Goal: Ask a question: Seek information or help from site administrators or community

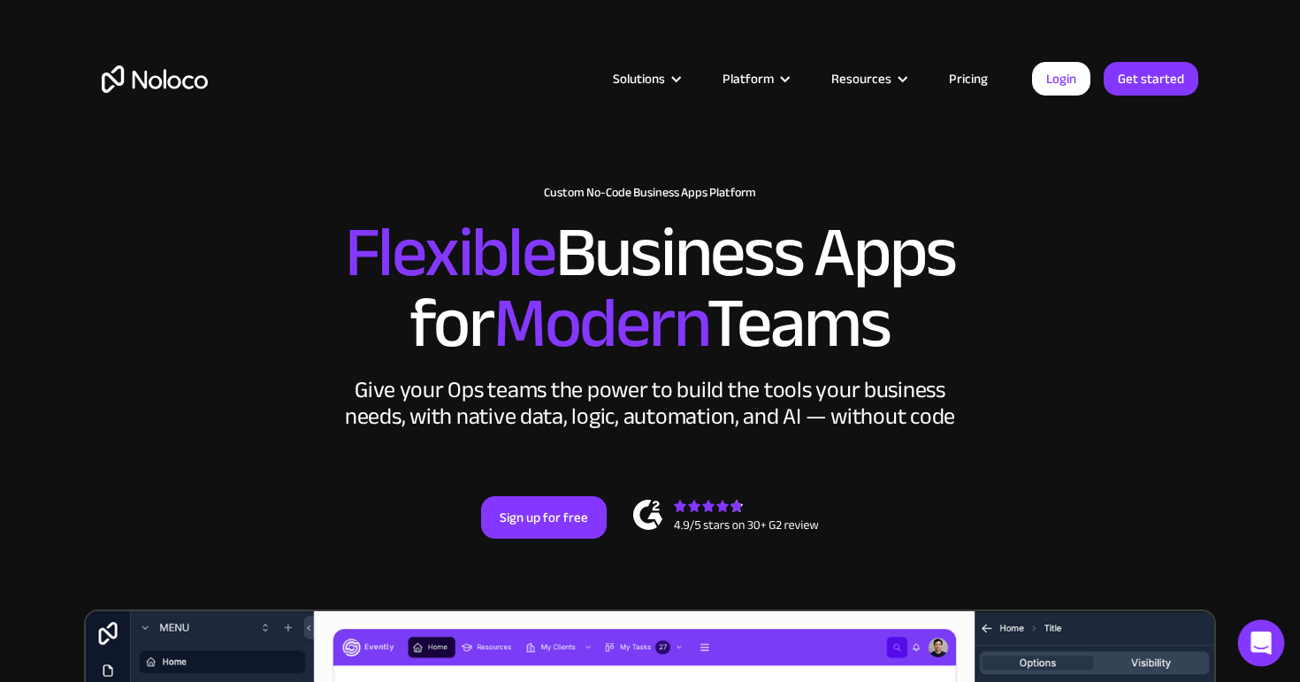
click at [1253, 630] on div "Open Intercom Messenger" at bounding box center [1261, 643] width 47 height 47
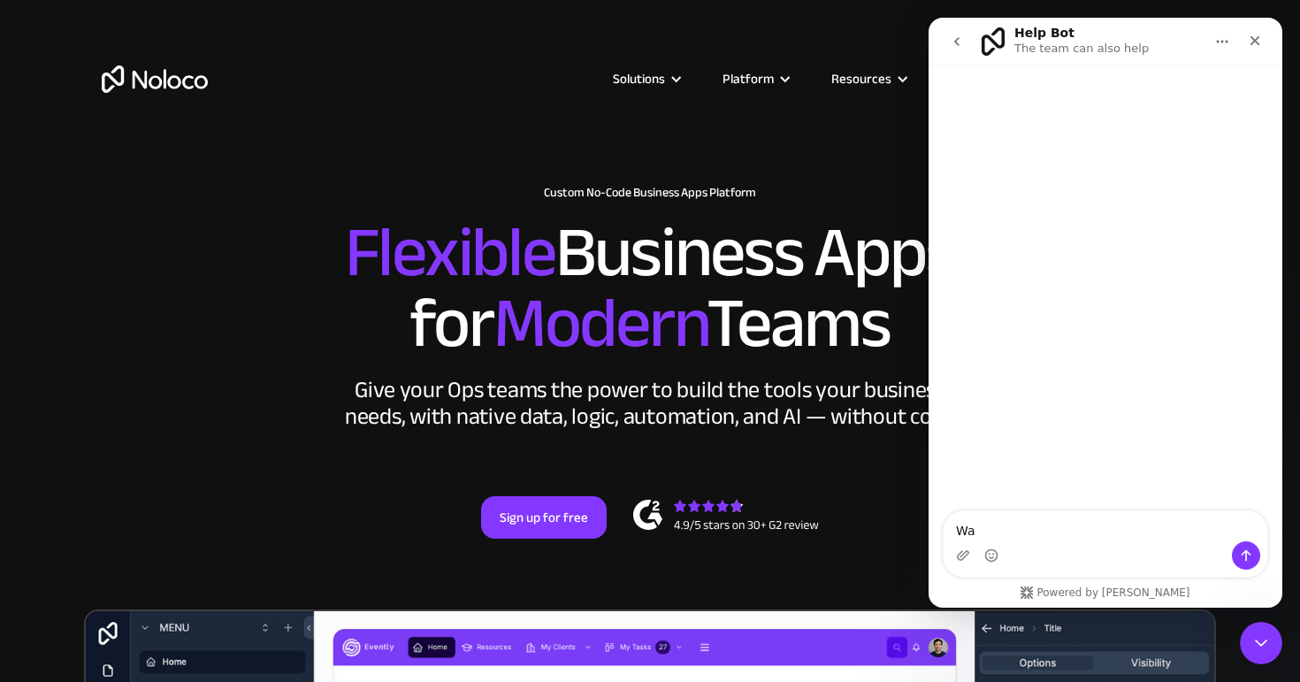
type textarea "W"
paste textarea "My payment was not collected via SEPA and is listed as pending. What can I do? …"
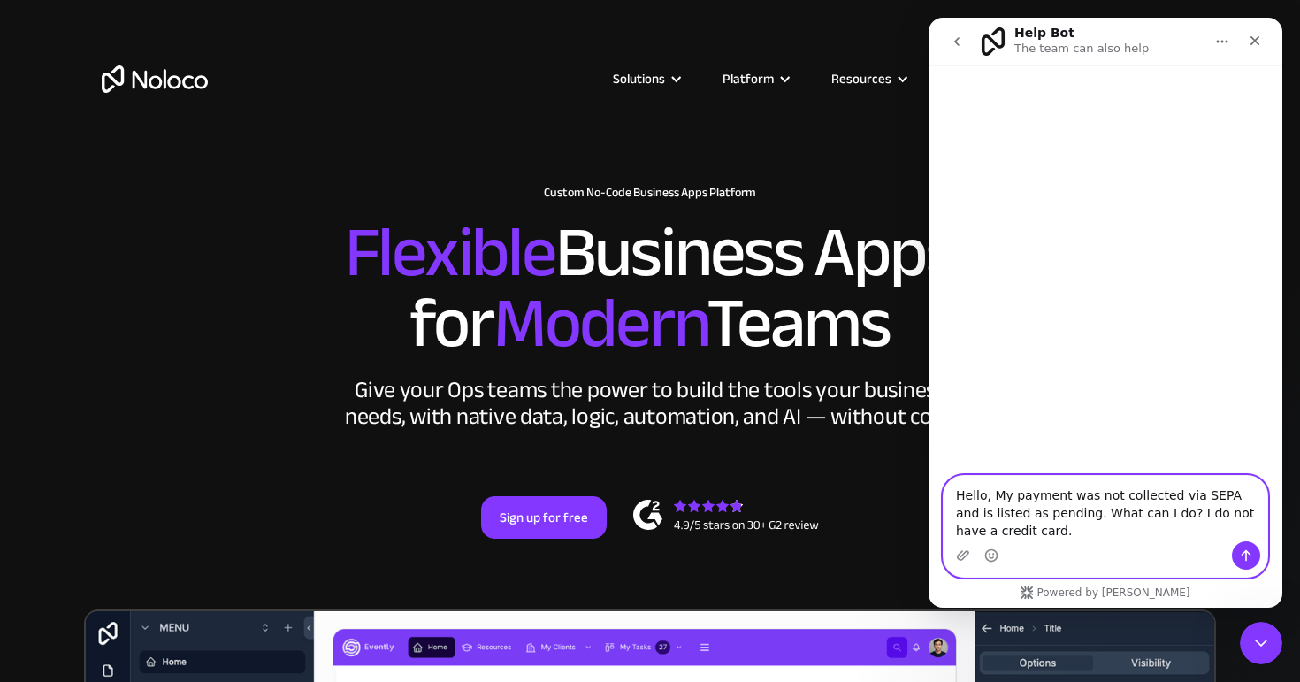
click at [1000, 491] on textarea "Hello, My payment was not collected via SEPA and is listed as pending. What can…" at bounding box center [1106, 508] width 324 height 65
click at [1132, 532] on textarea "Hello, my payment was not collected via SEPA and is listed as pending. What can…" at bounding box center [1106, 508] width 324 height 65
click at [964, 529] on textarea "Hello, my payment was not collected via SEPA and is listed as pending. What can…" at bounding box center [1106, 508] width 324 height 65
type textarea "Hello, my payment was not collected via SEPA and is listed as pending. What can…"
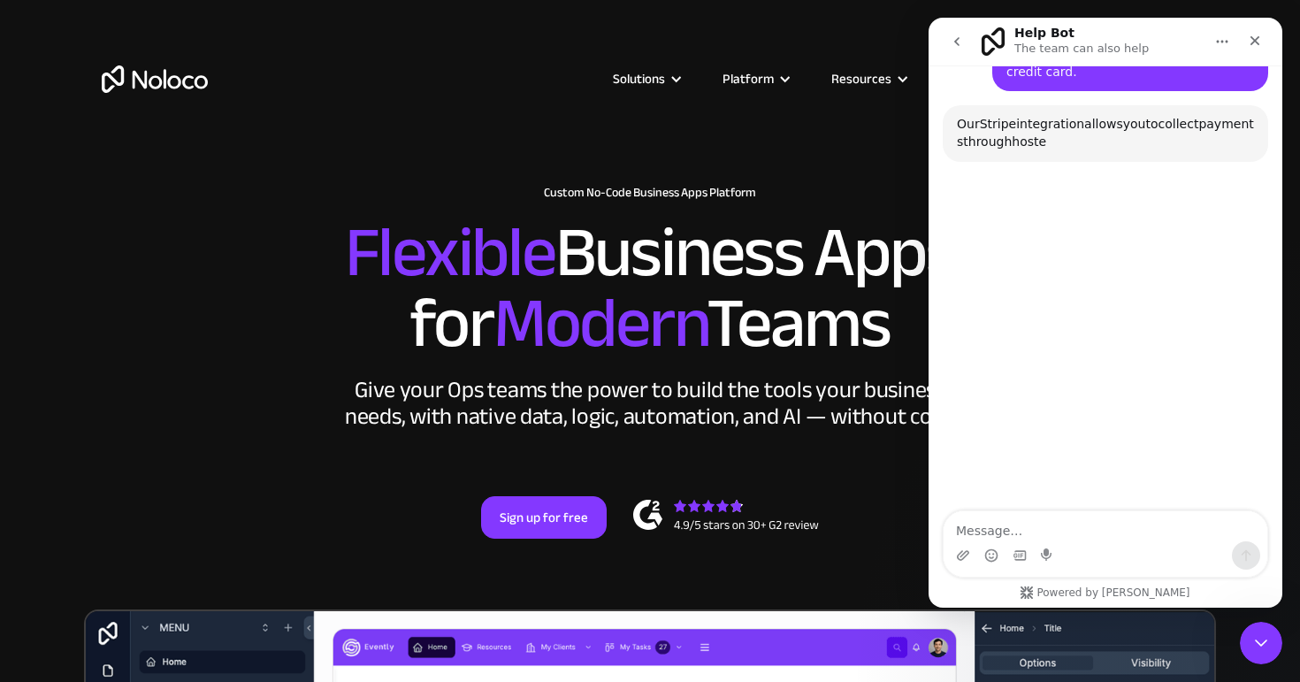
scroll to position [145, 0]
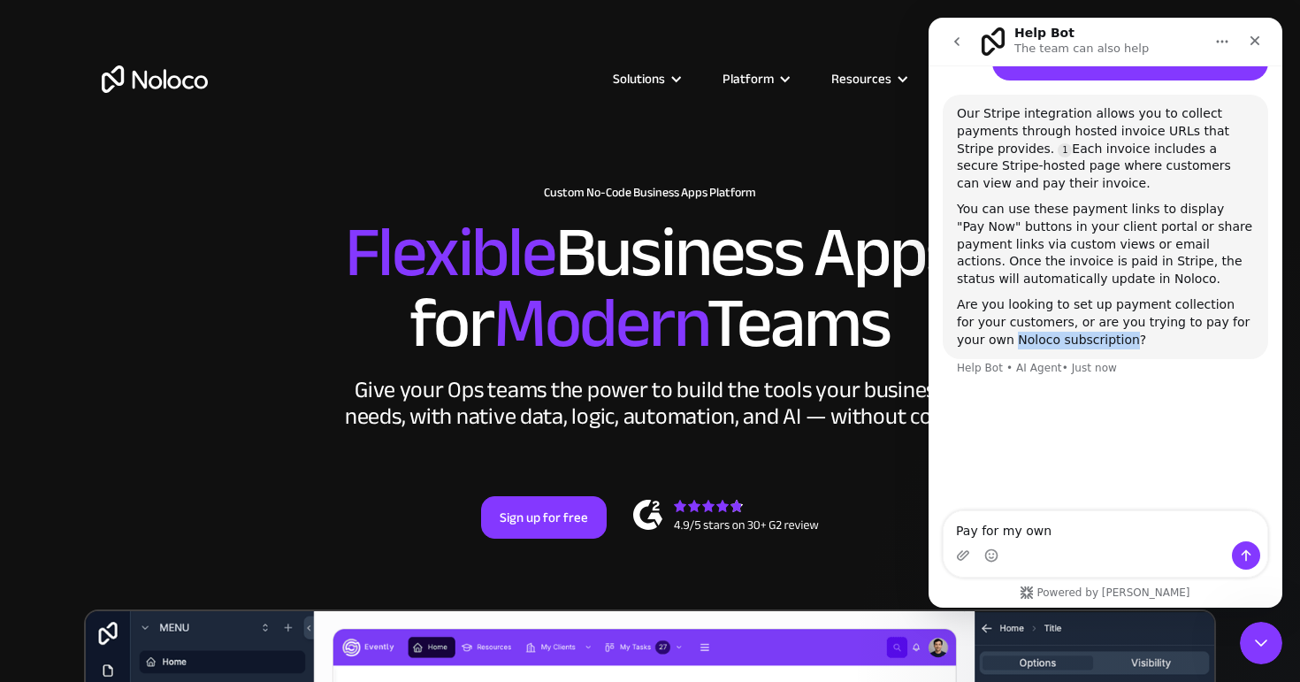
drag, startPoint x: 1101, startPoint y: 315, endPoint x: 984, endPoint y: 311, distance: 116.8
click at [984, 311] on div "Are you looking to set up payment collection for your customers, or are you try…" at bounding box center [1105, 322] width 297 height 52
copy div "Noloco subscription"
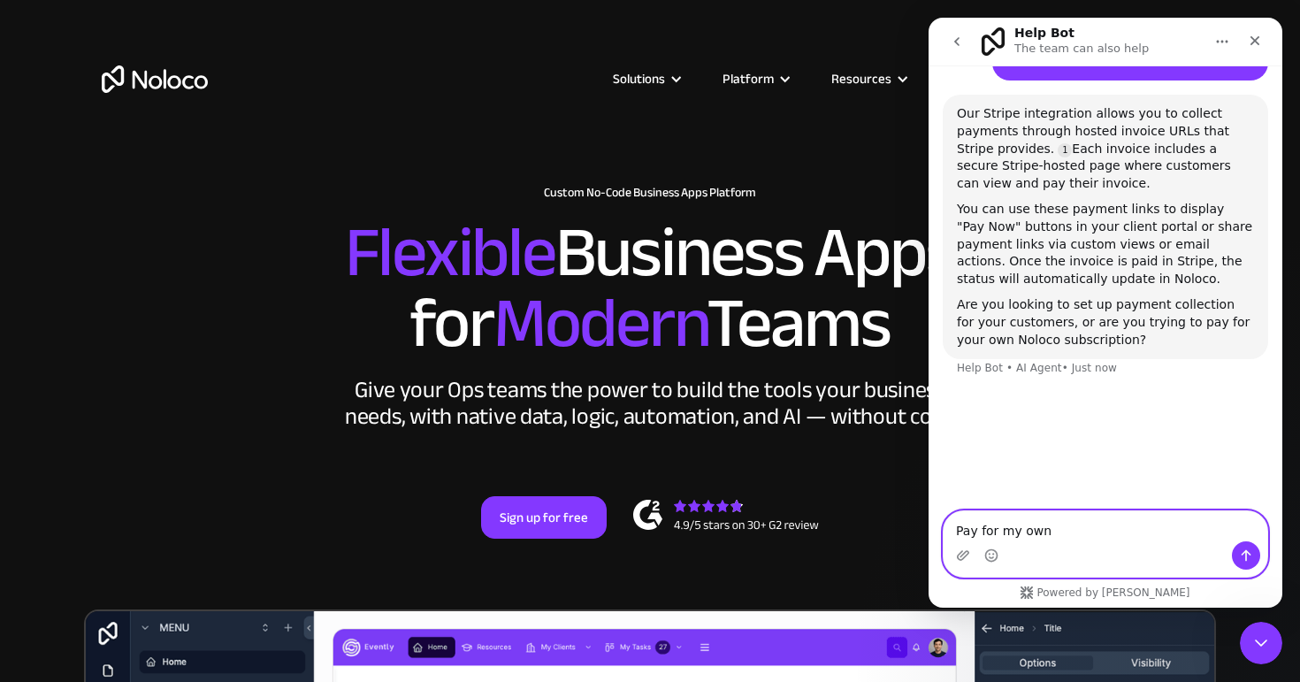
click at [1114, 540] on textarea "Pay for my own" at bounding box center [1106, 526] width 324 height 30
paste textarea "Noloco subscription"
type textarea "Pay for my own Noloco subscription"
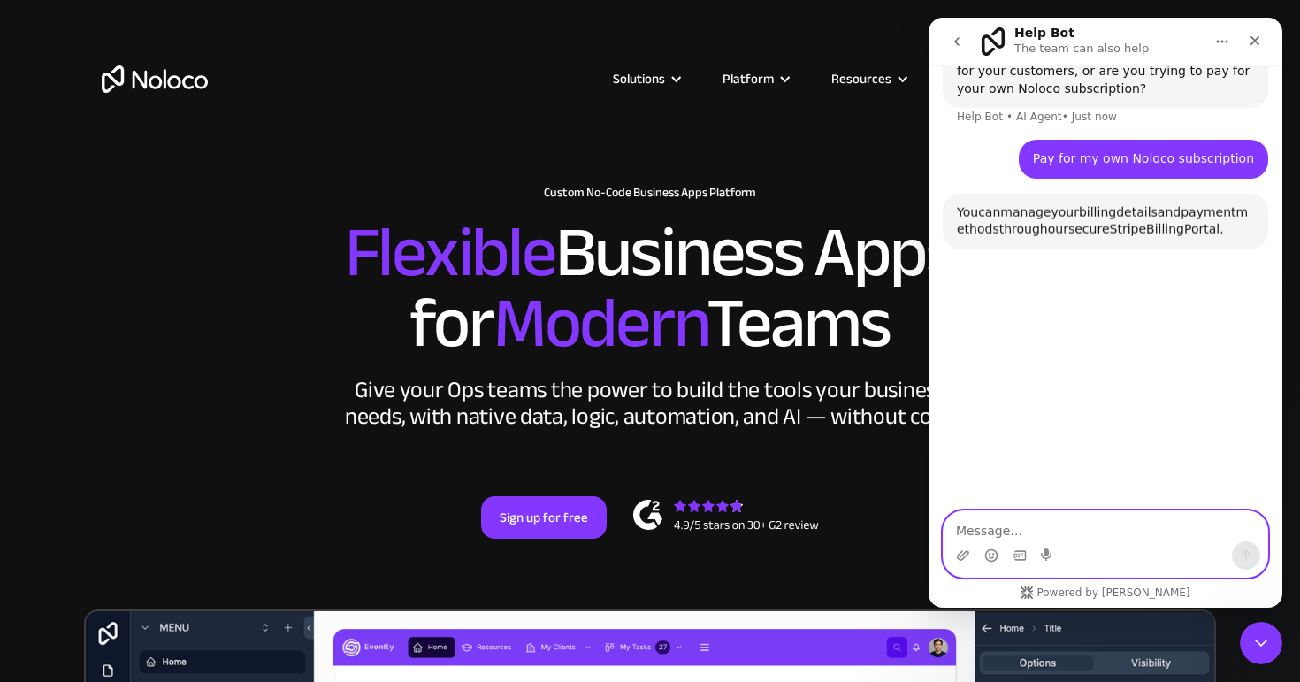
scroll to position [434, 0]
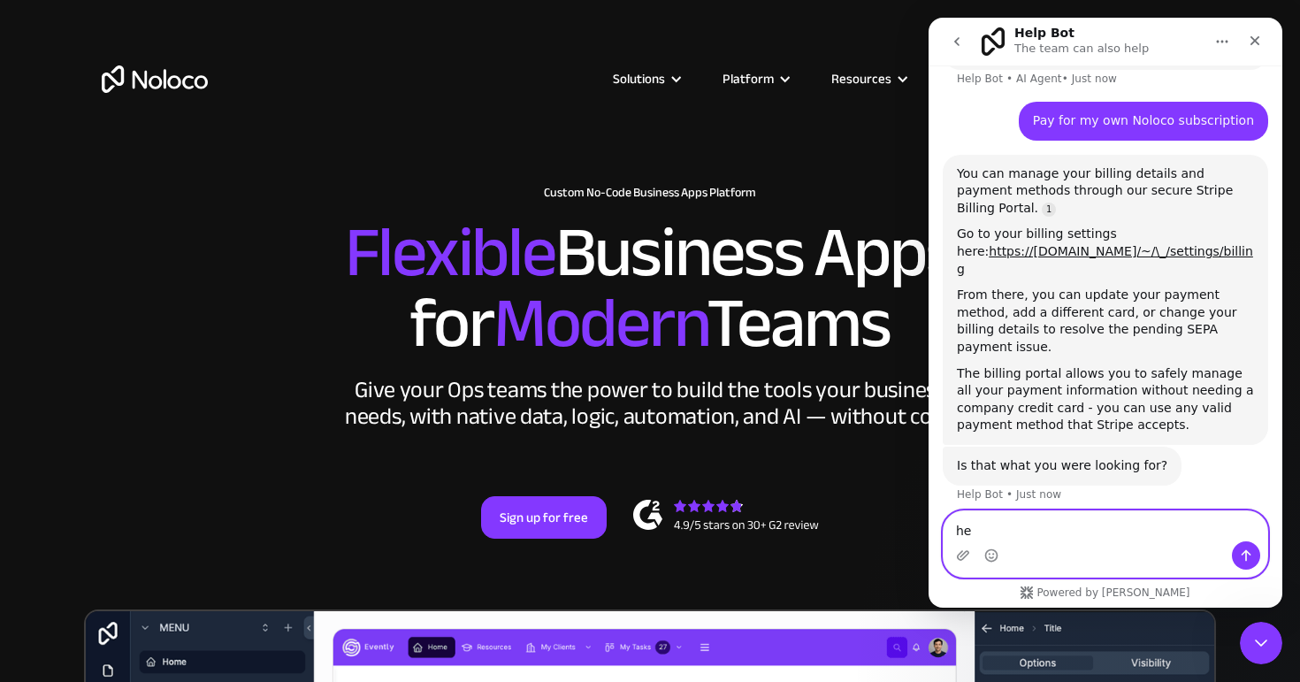
type textarea "h"
type textarea "E"
click at [1073, 529] on textarea "Why" at bounding box center [1106, 526] width 324 height 30
paste textarea "Why is it not collected via SEPA?"
drag, startPoint x: 989, startPoint y: 529, endPoint x: 814, endPoint y: 529, distance: 175.1
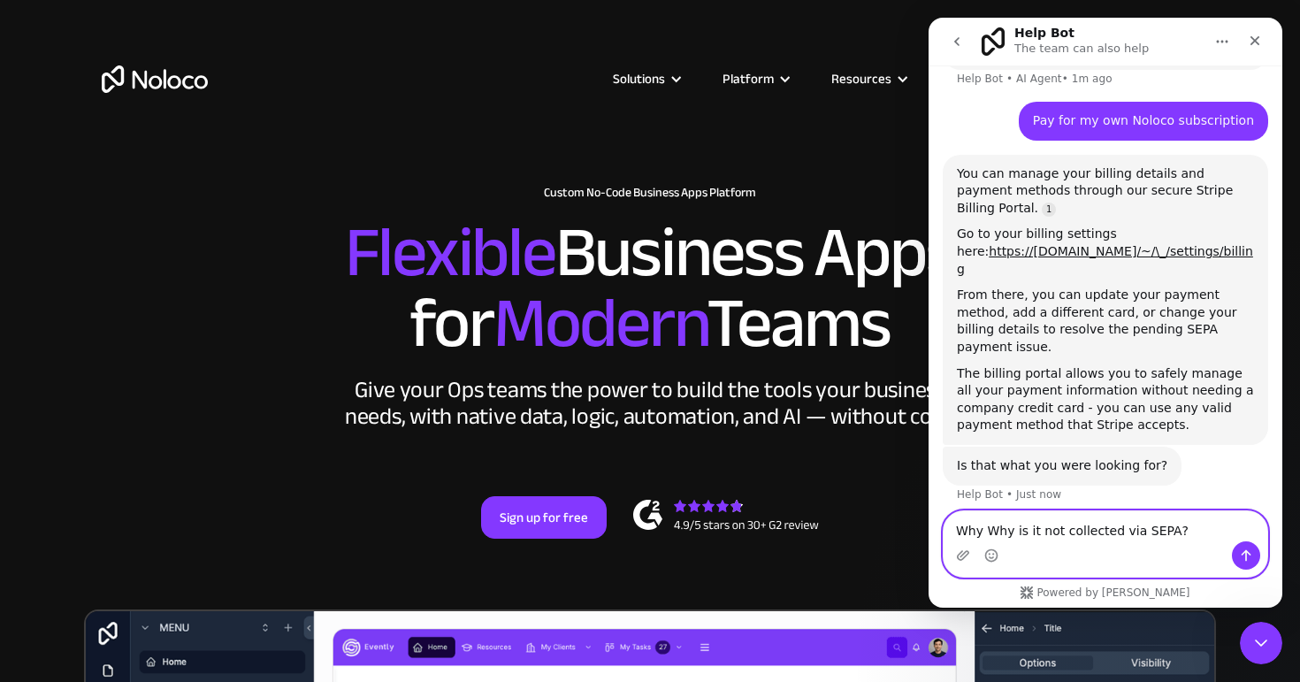
click at [929, 529] on html "Help Bot The team can also help Let us know if we can help with anything as you…" at bounding box center [1106, 313] width 354 height 590
type textarea "Why is it not collected via SEPA?"
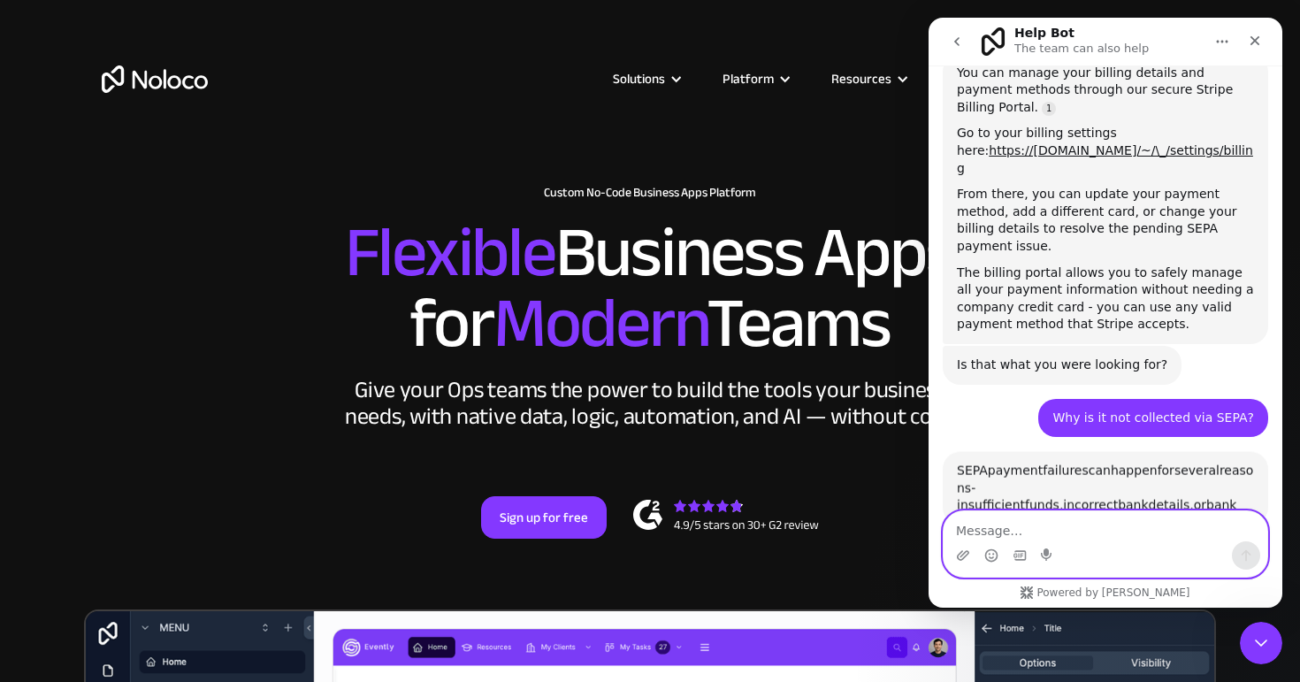
scroll to position [790, 0]
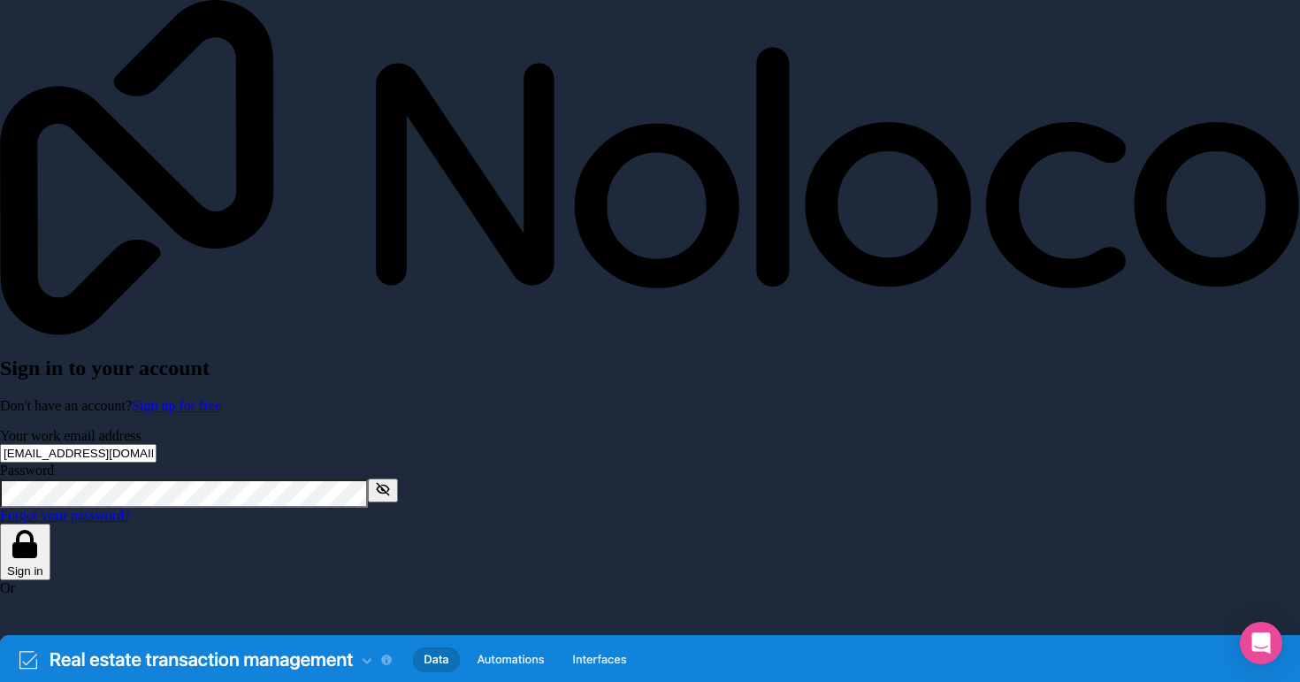
type input "[EMAIL_ADDRESS][DOMAIN_NAME]"
click at [50, 524] on button "Sign in" at bounding box center [25, 552] width 50 height 57
